Goal: Task Accomplishment & Management: Use online tool/utility

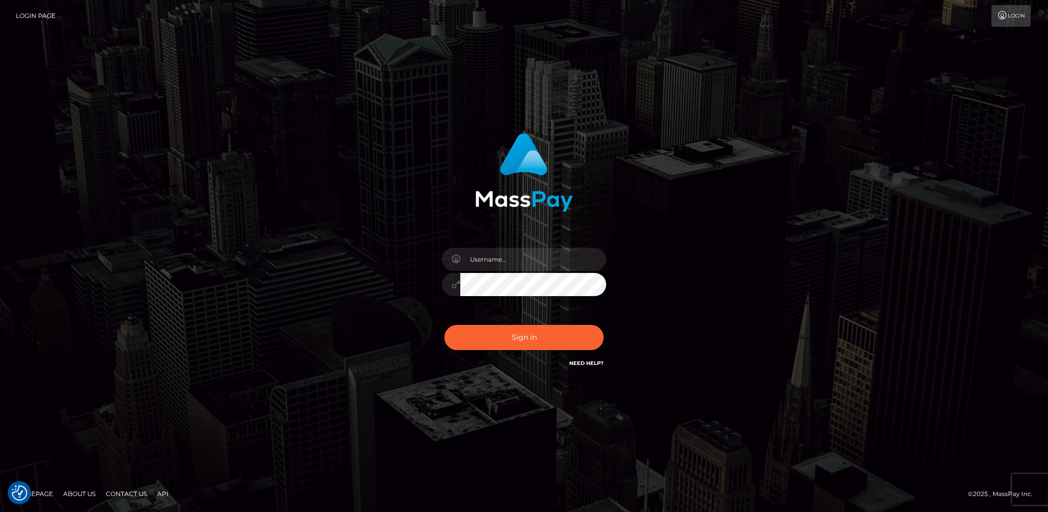
checkbox input "true"
type input "hengland"
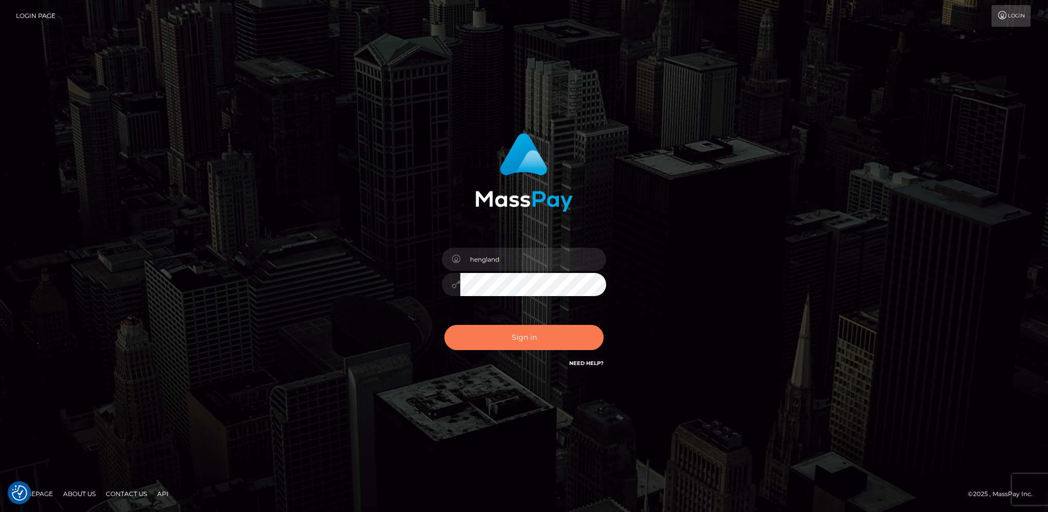
click at [543, 347] on button "Sign in" at bounding box center [523, 337] width 159 height 25
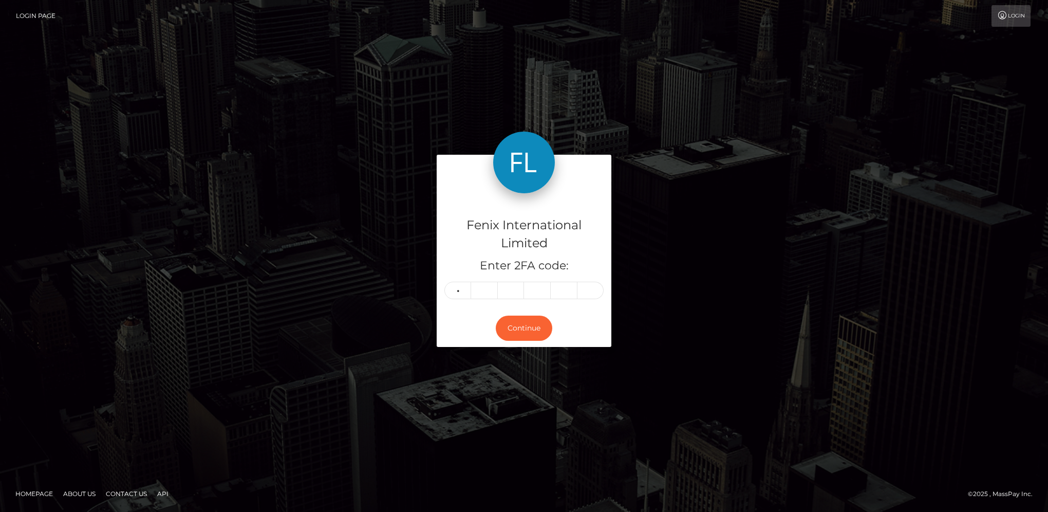
type input "8"
type input "2"
type input "5"
type input "0"
type input "3"
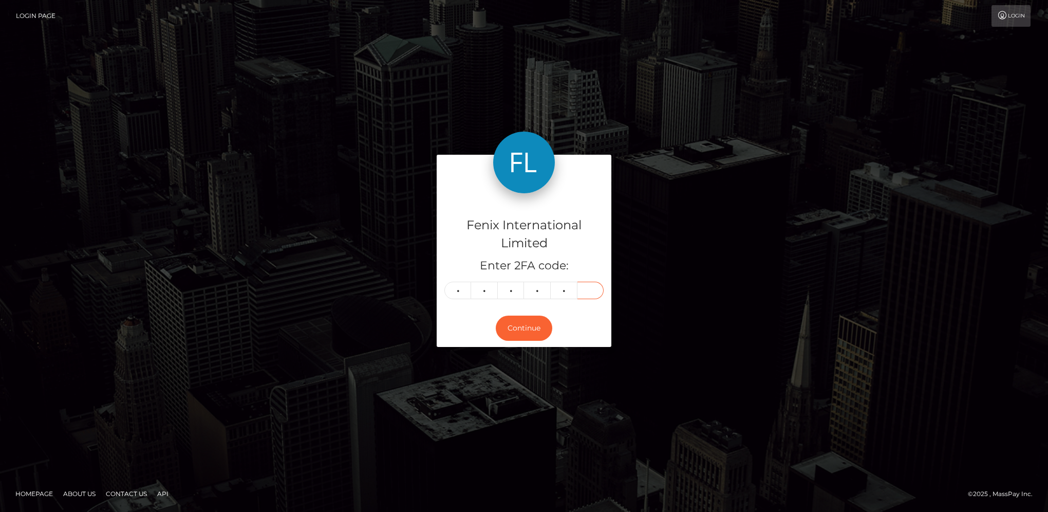
type input "0"
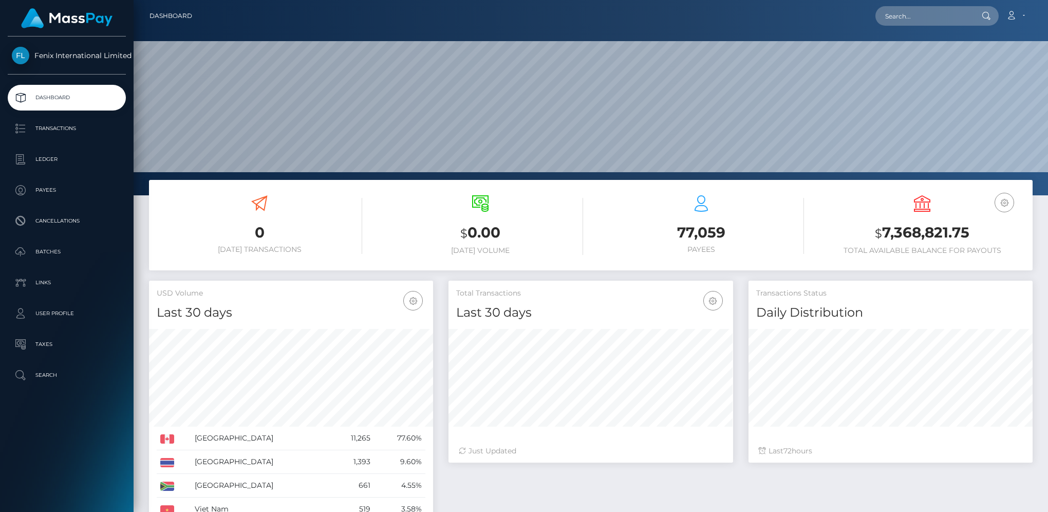
scroll to position [182, 284]
click at [66, 243] on link "Batches" at bounding box center [67, 252] width 118 height 26
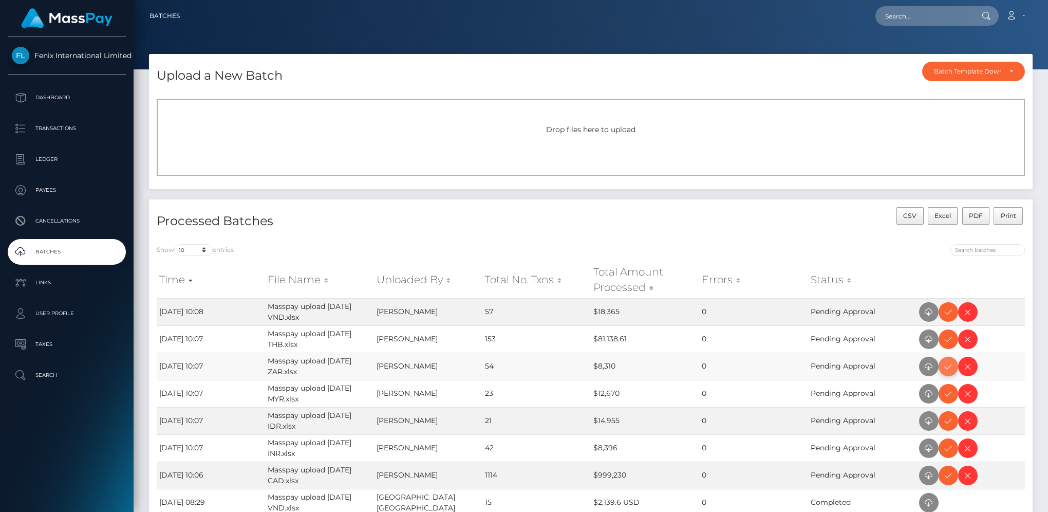
click at [945, 363] on icon at bounding box center [948, 366] width 12 height 13
drag, startPoint x: 951, startPoint y: 314, endPoint x: 1023, endPoint y: 281, distance: 79.1
click at [951, 314] on icon at bounding box center [948, 312] width 12 height 13
drag, startPoint x: 951, startPoint y: 341, endPoint x: 1027, endPoint y: 313, distance: 81.4
click at [951, 341] on icon at bounding box center [948, 339] width 12 height 13
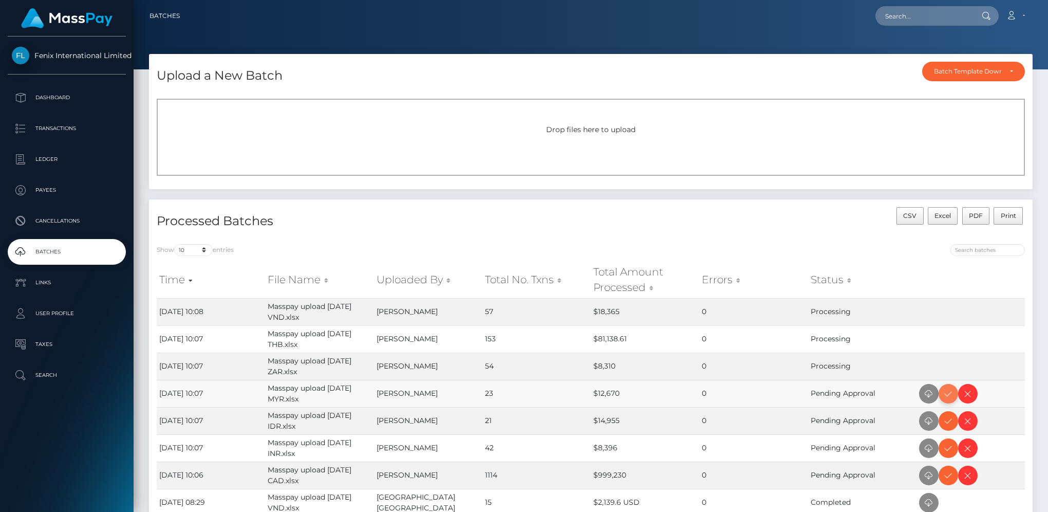
click at [947, 392] on icon at bounding box center [948, 393] width 12 height 13
click at [946, 449] on icon at bounding box center [948, 448] width 12 height 13
drag, startPoint x: 946, startPoint y: 418, endPoint x: 1033, endPoint y: 381, distance: 94.8
click at [946, 418] on icon at bounding box center [948, 421] width 12 height 13
click at [947, 477] on icon at bounding box center [948, 475] width 12 height 13
